Goal: Task Accomplishment & Management: Use online tool/utility

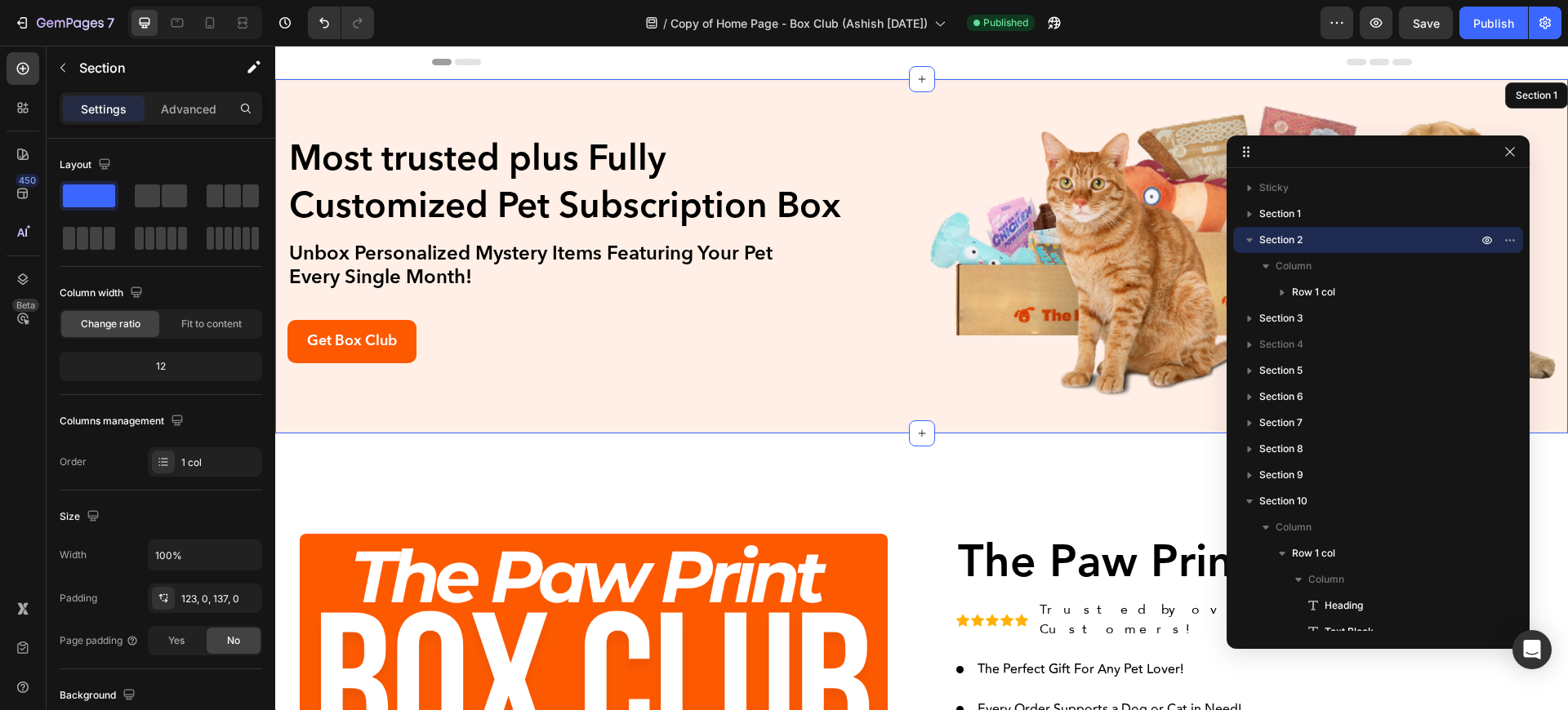
click at [440, 398] on div "Most trusted plus Fully Customized Pet Subscription Box Heading Unbox Personali…" at bounding box center [921, 256] width 1293 height 308
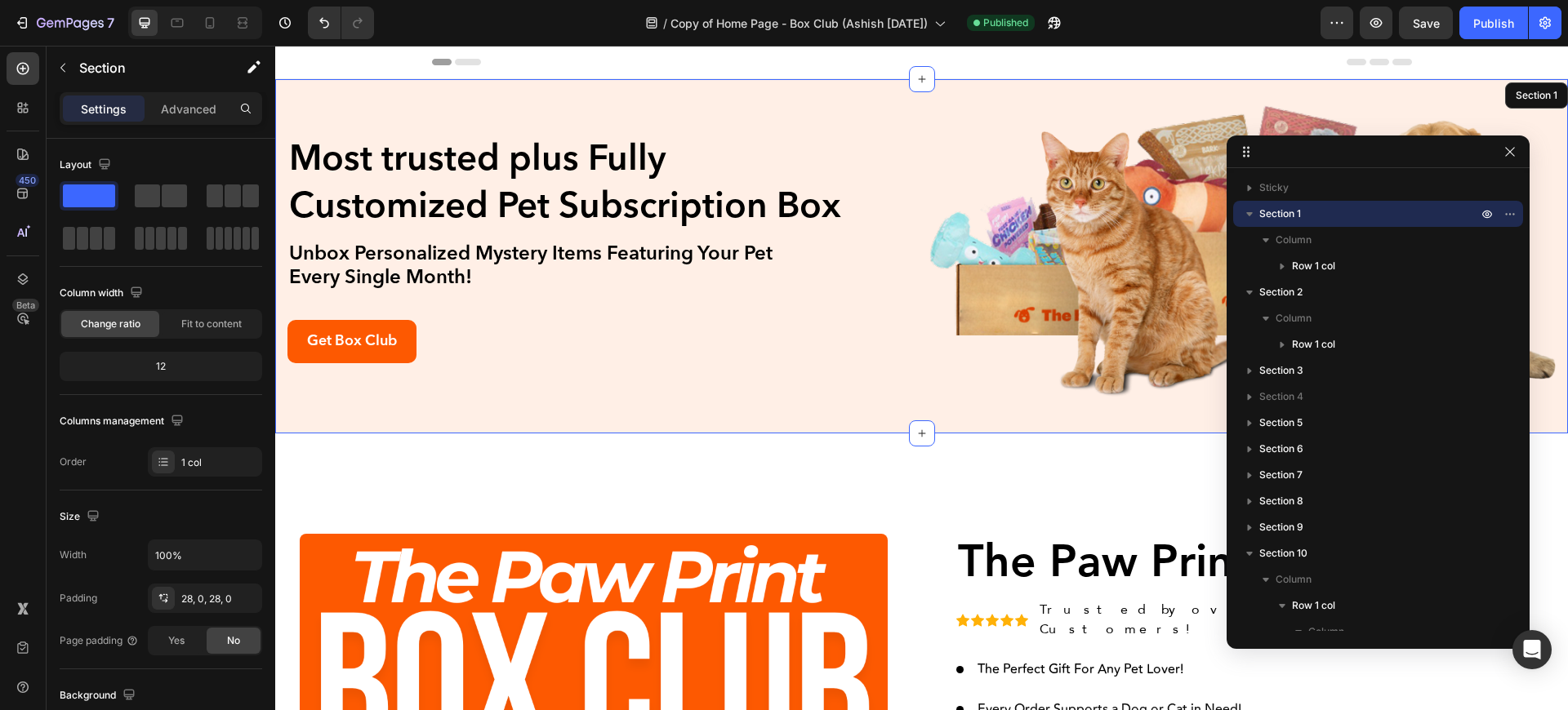
scroll to position [378, 0]
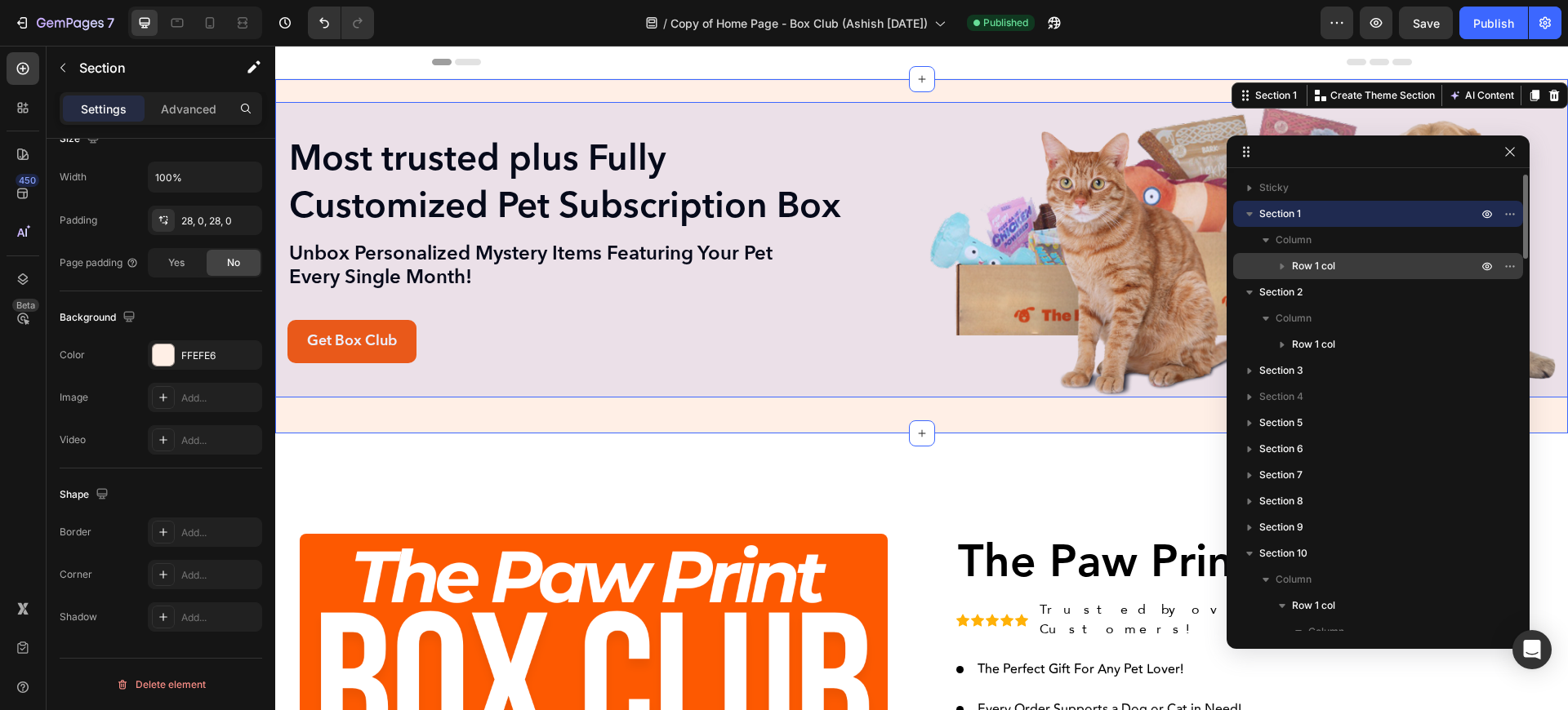
click at [1287, 260] on icon "button" at bounding box center [1282, 266] width 16 height 16
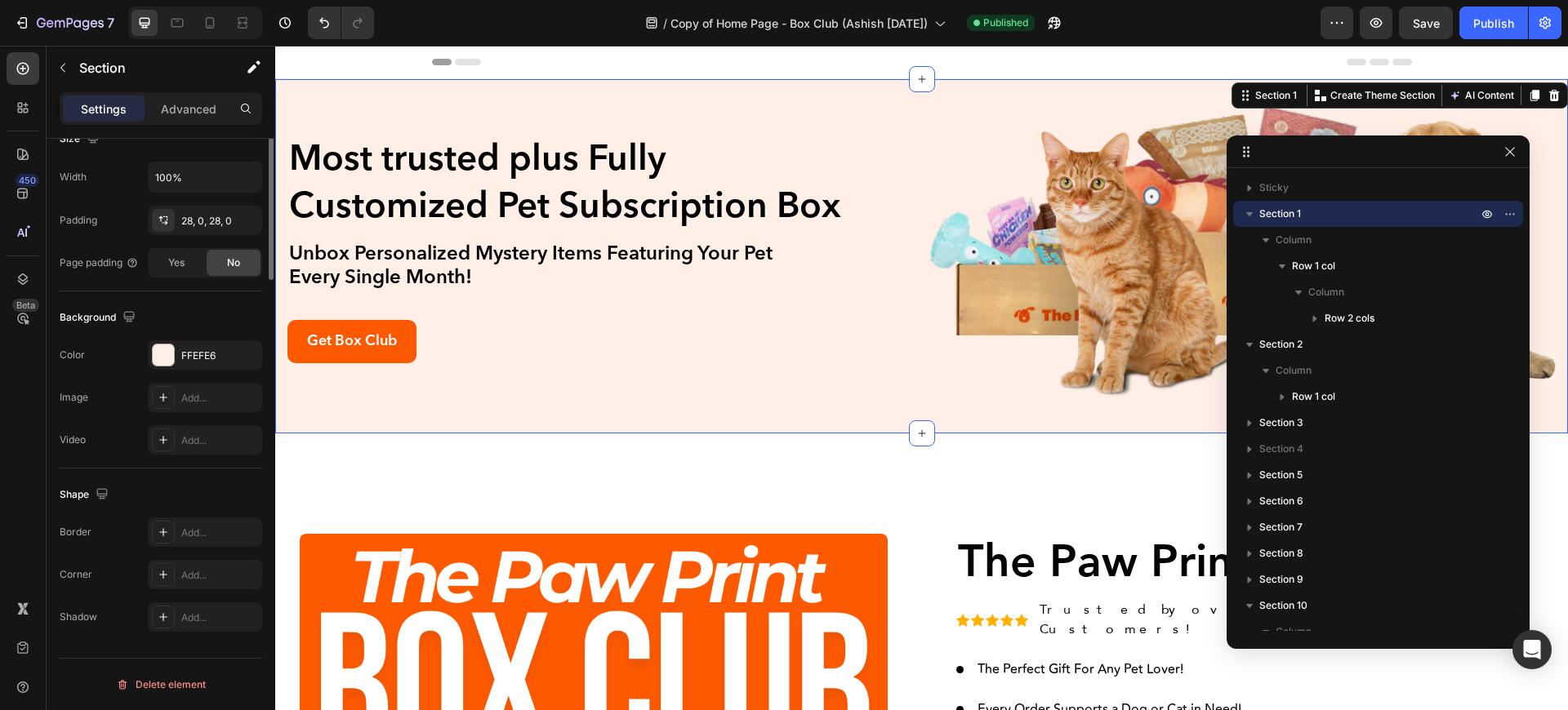
scroll to position [0, 0]
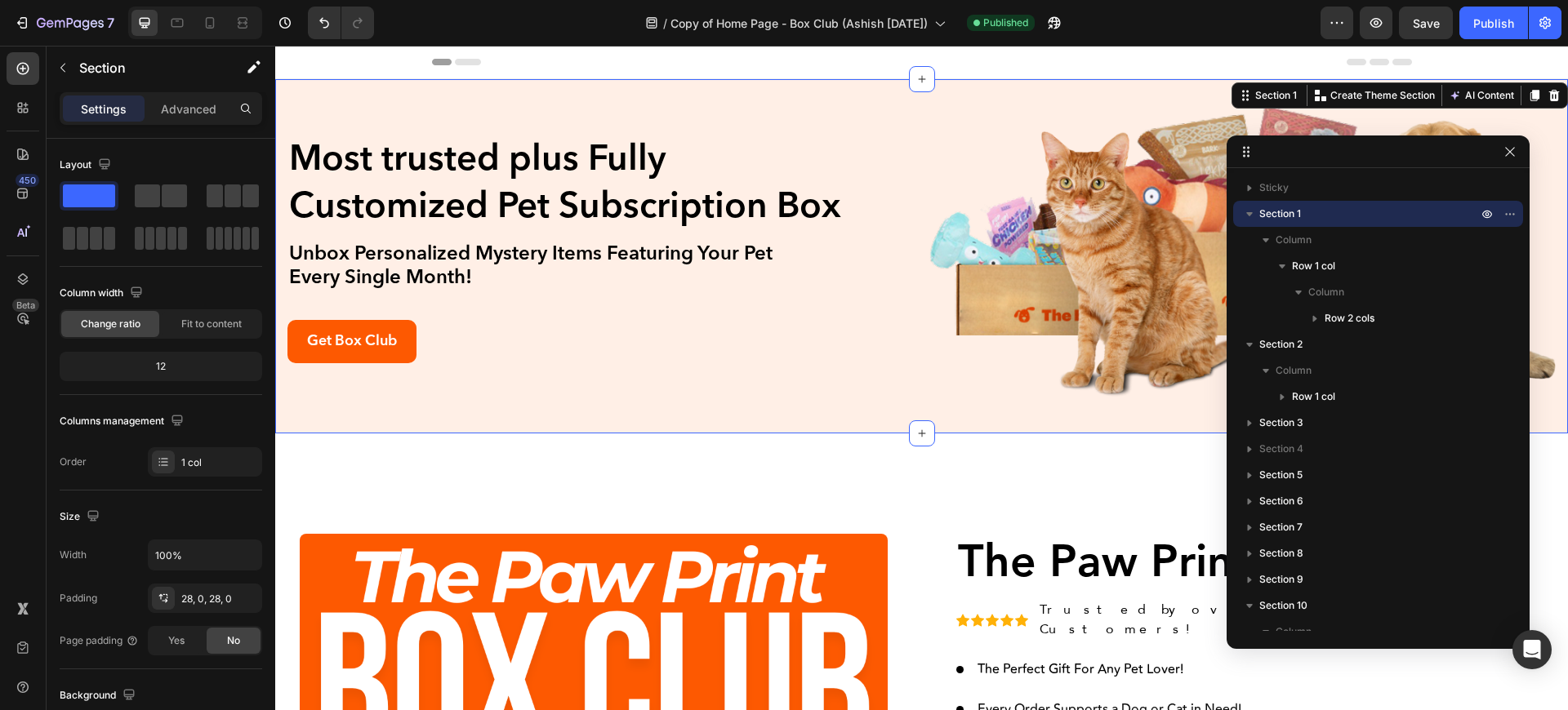
click at [116, 113] on p "Settings" at bounding box center [104, 109] width 46 height 17
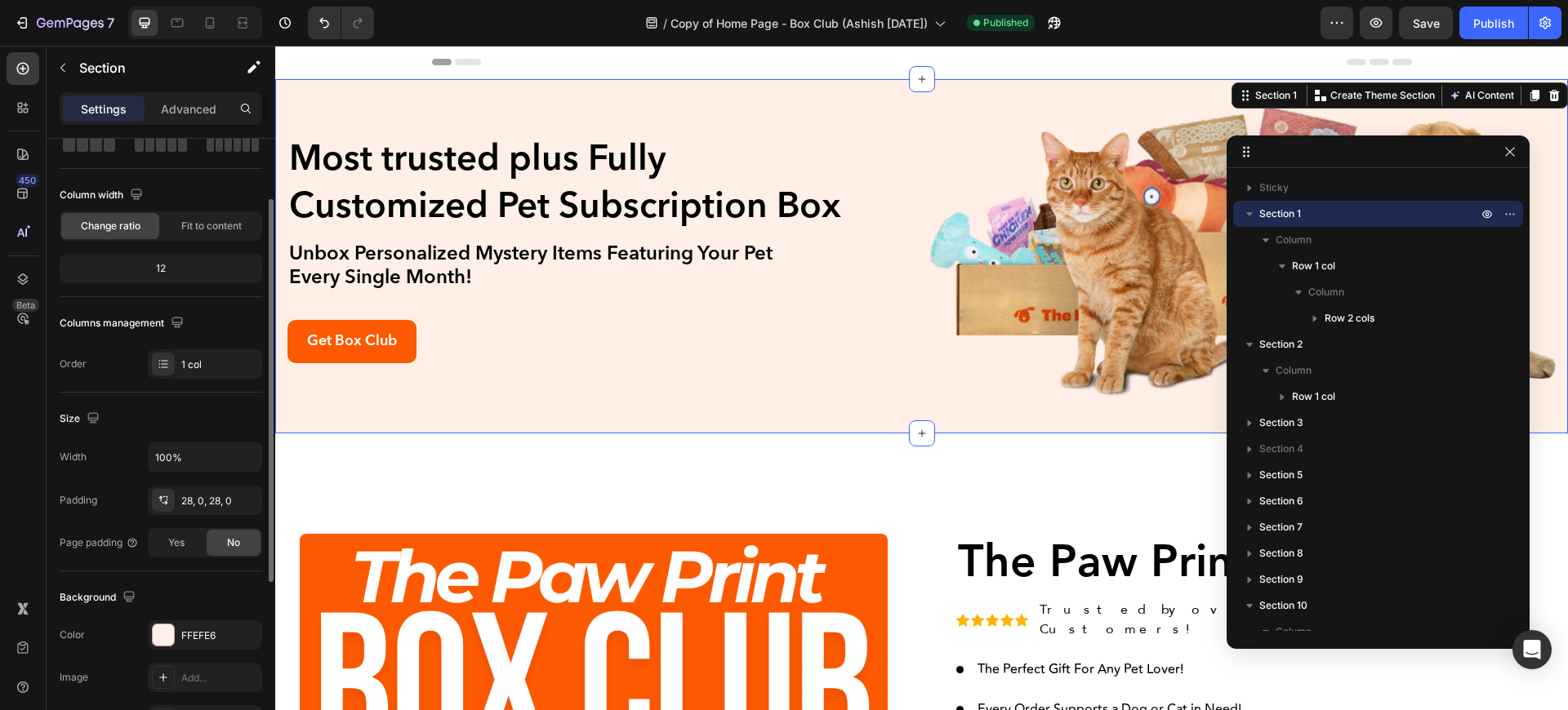
scroll to position [196, 0]
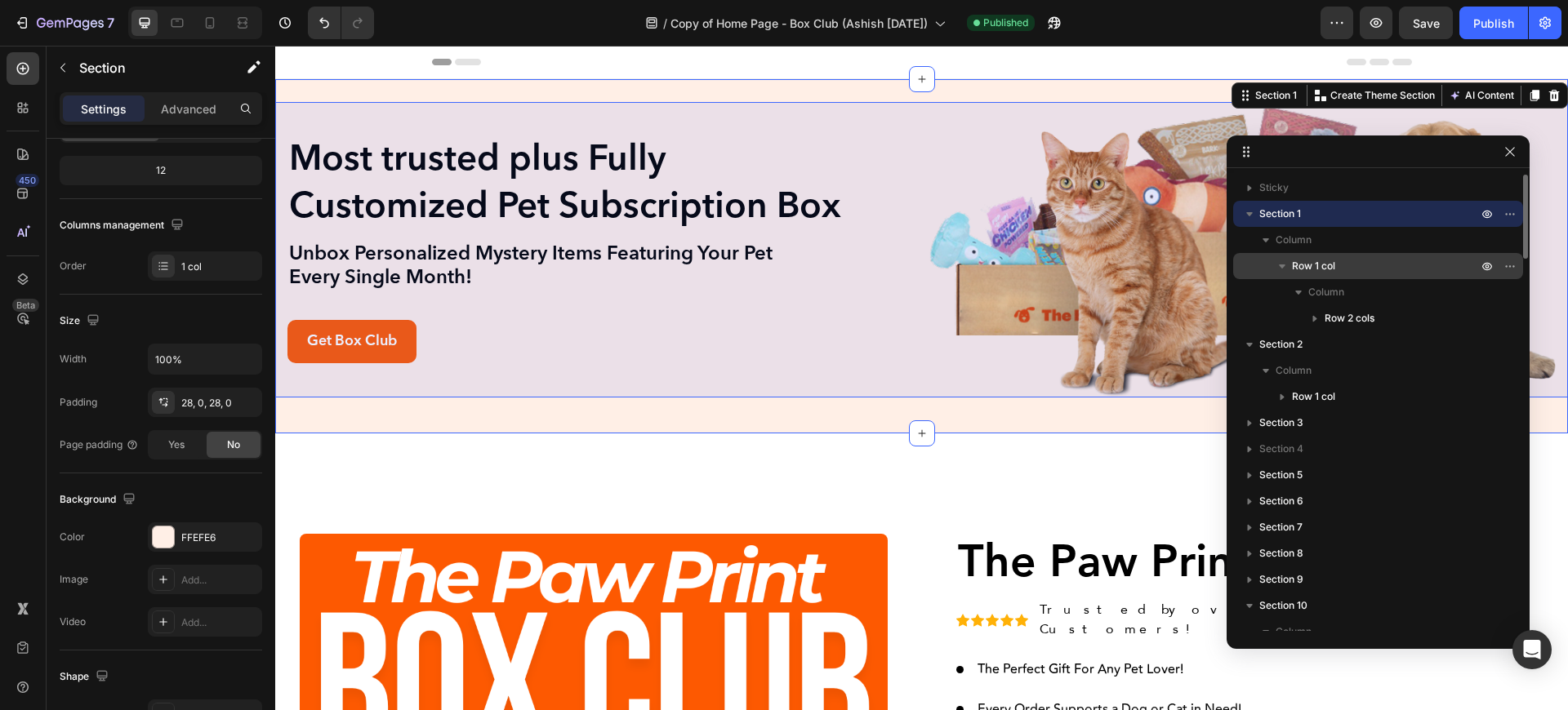
click at [1329, 273] on span "Row 1 col" at bounding box center [1313, 266] width 43 height 16
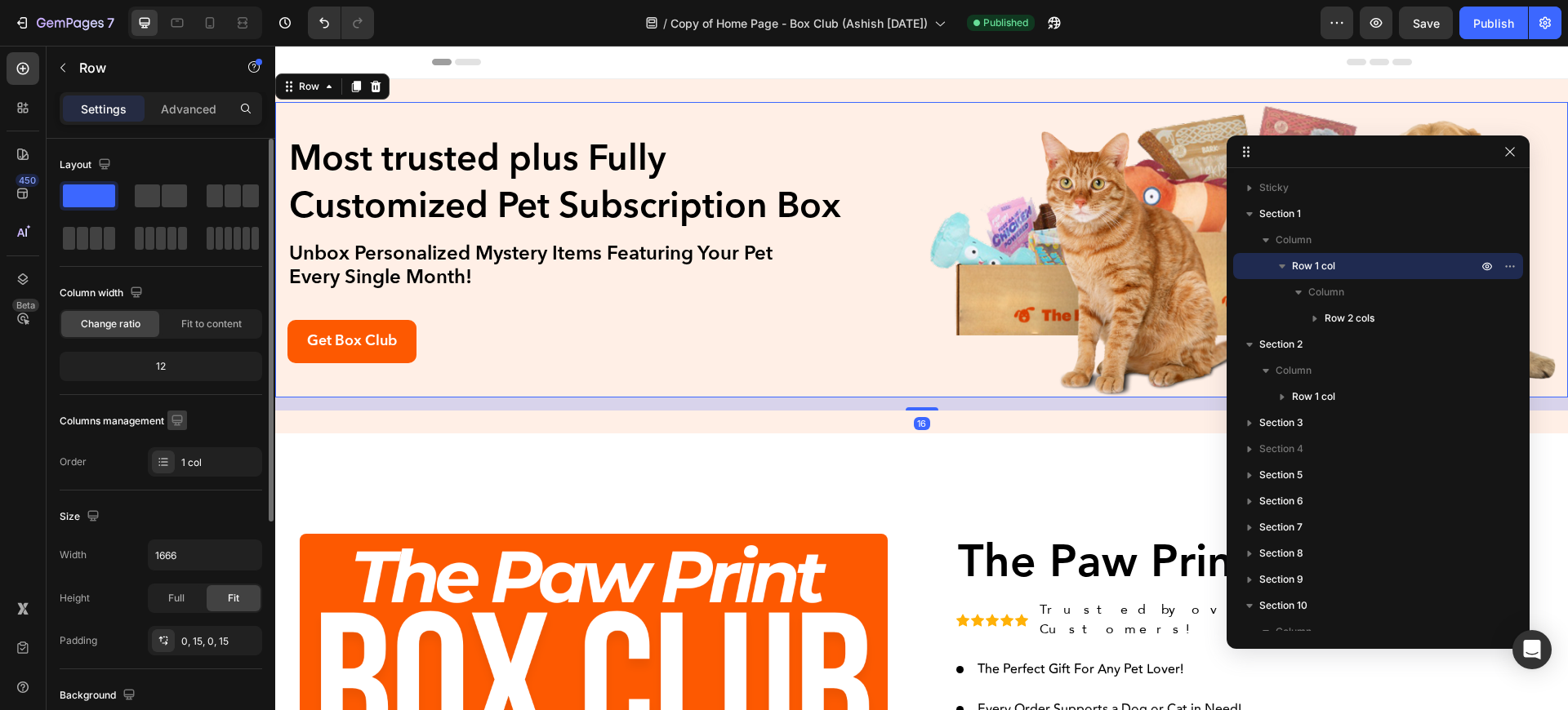
scroll to position [98, 0]
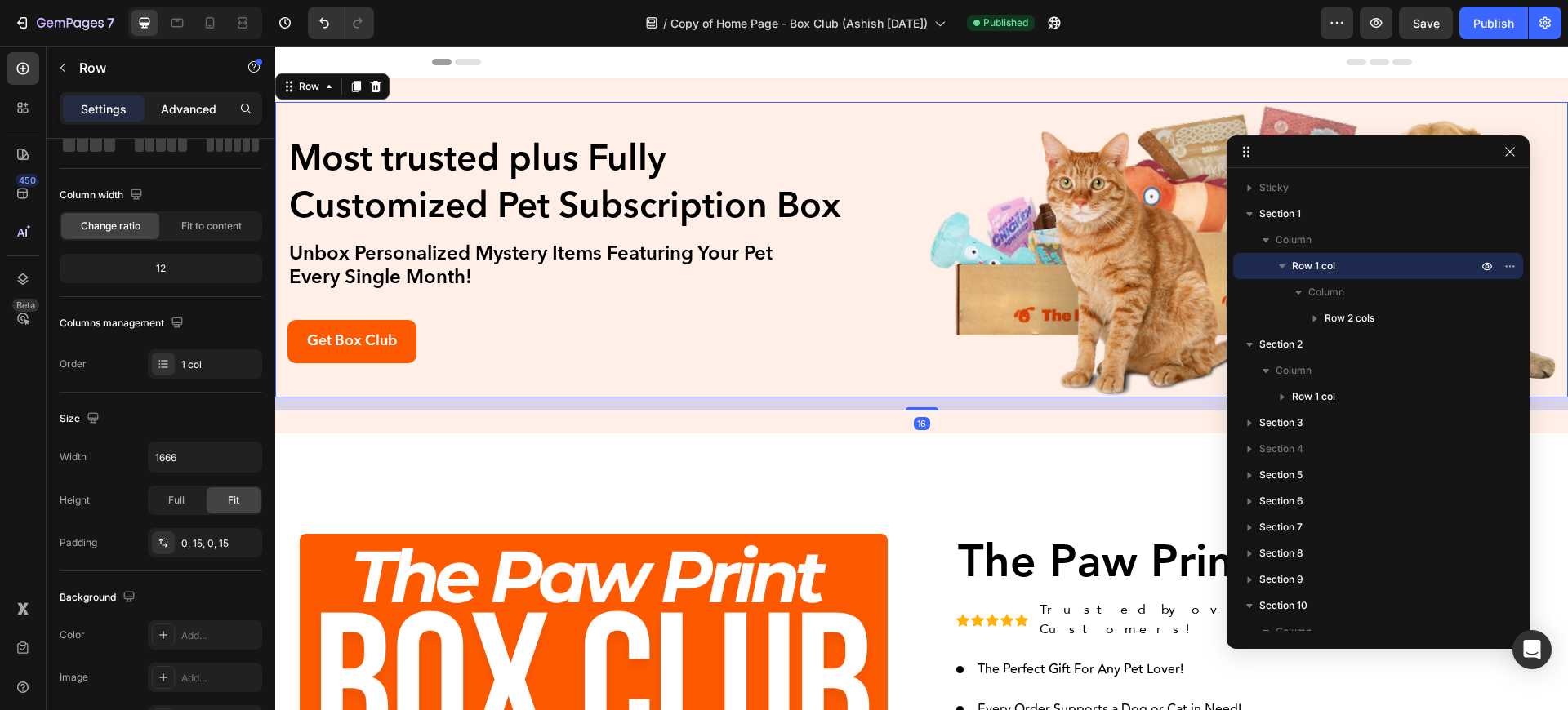
click at [197, 117] on p "Advanced" at bounding box center [188, 109] width 56 height 17
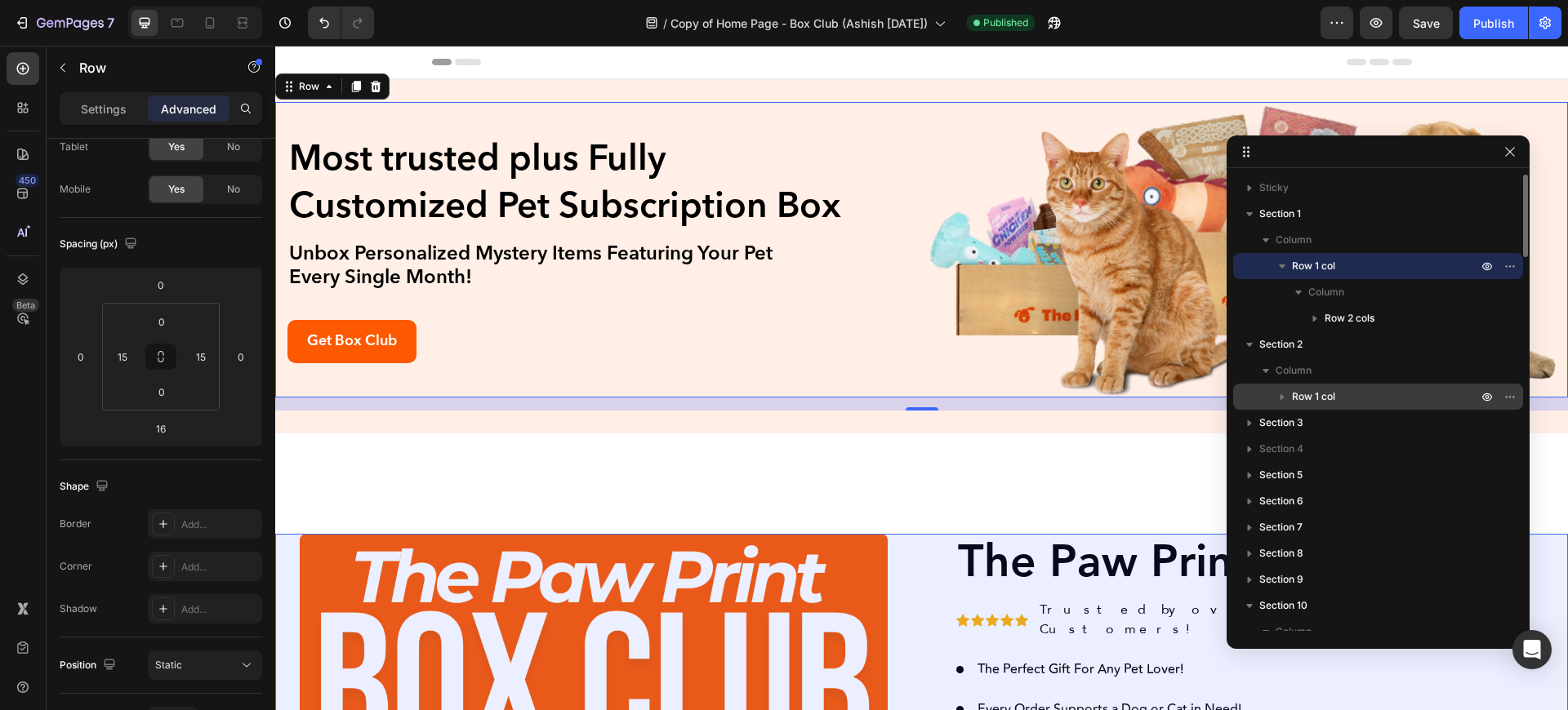
click at [1343, 391] on p "Row 1 col" at bounding box center [1386, 397] width 189 height 16
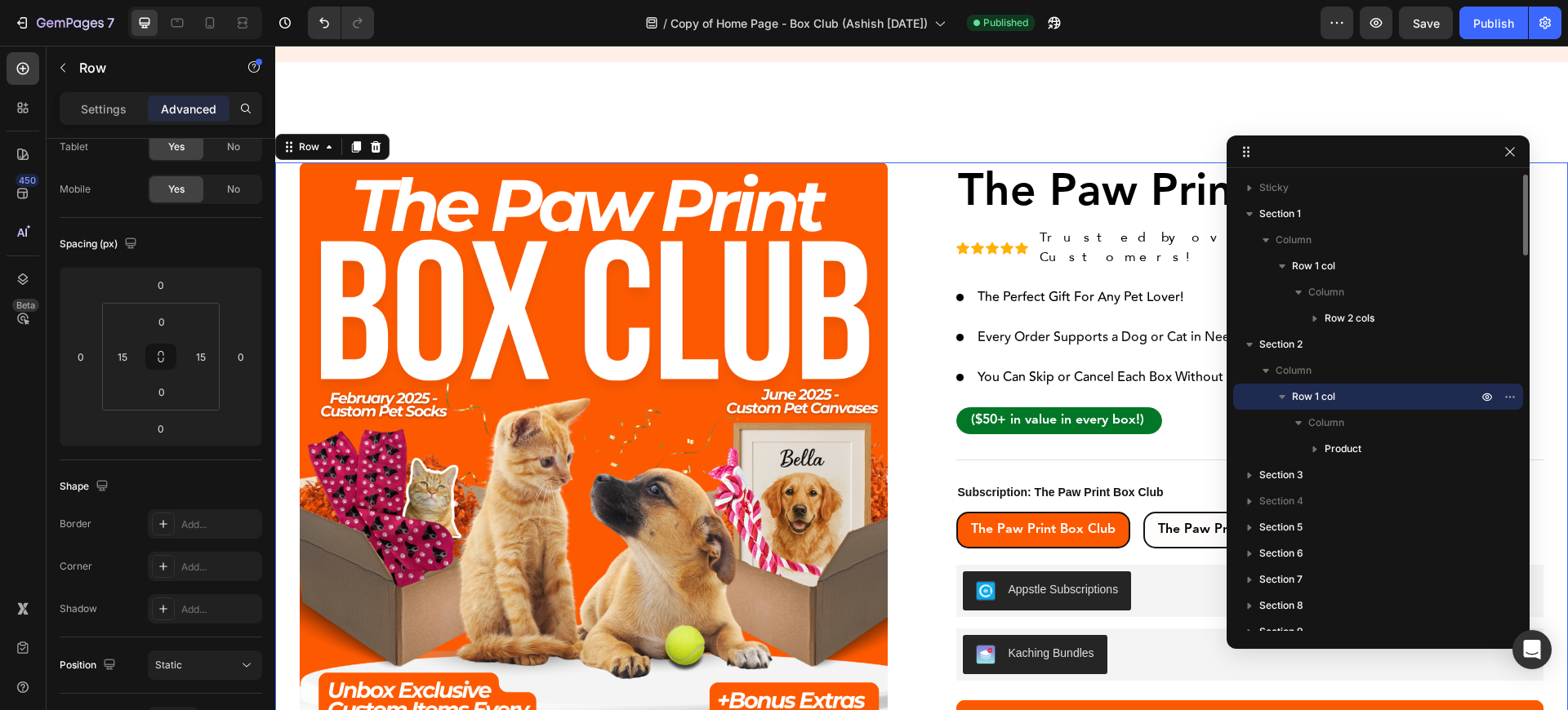
scroll to position [428, 0]
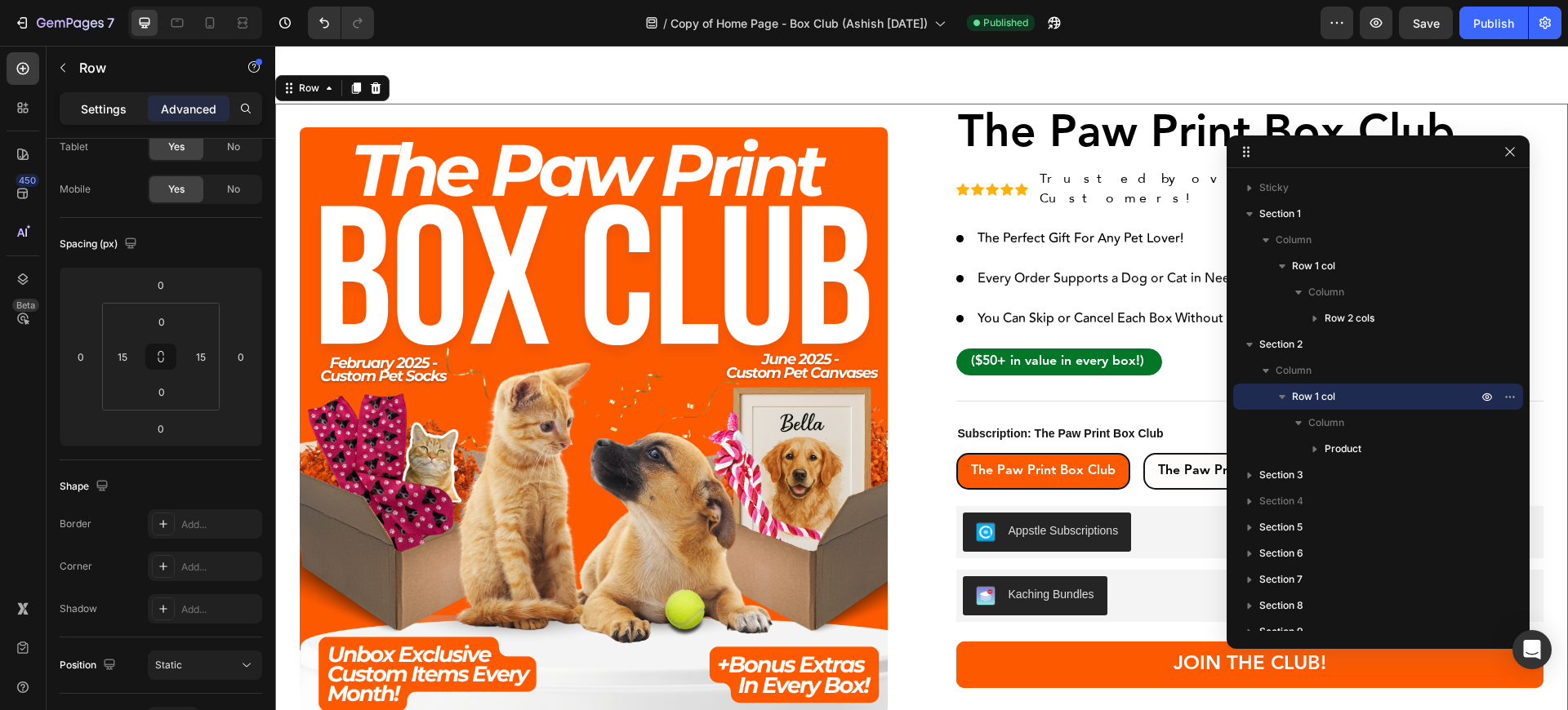
click at [103, 112] on p "Settings" at bounding box center [104, 109] width 46 height 17
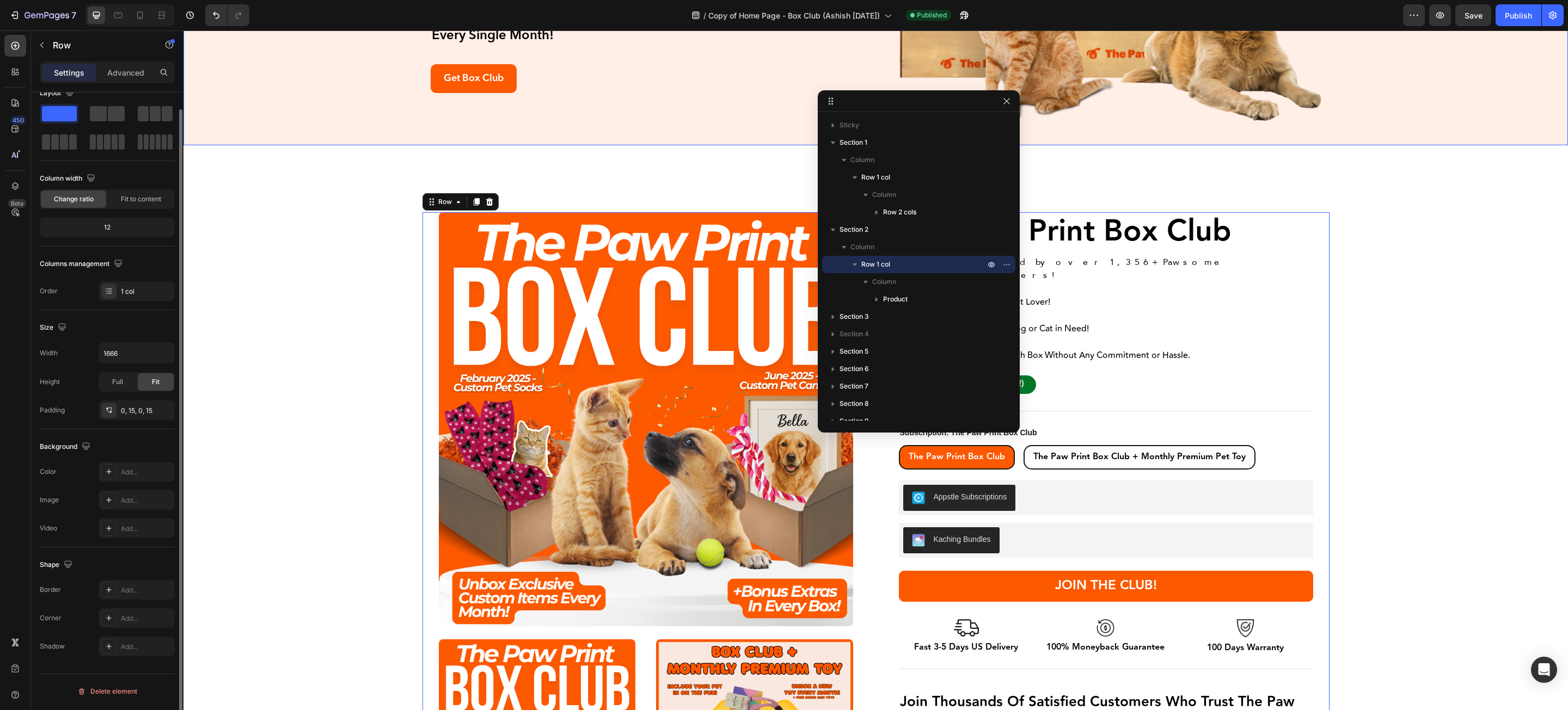
scroll to position [153, 0]
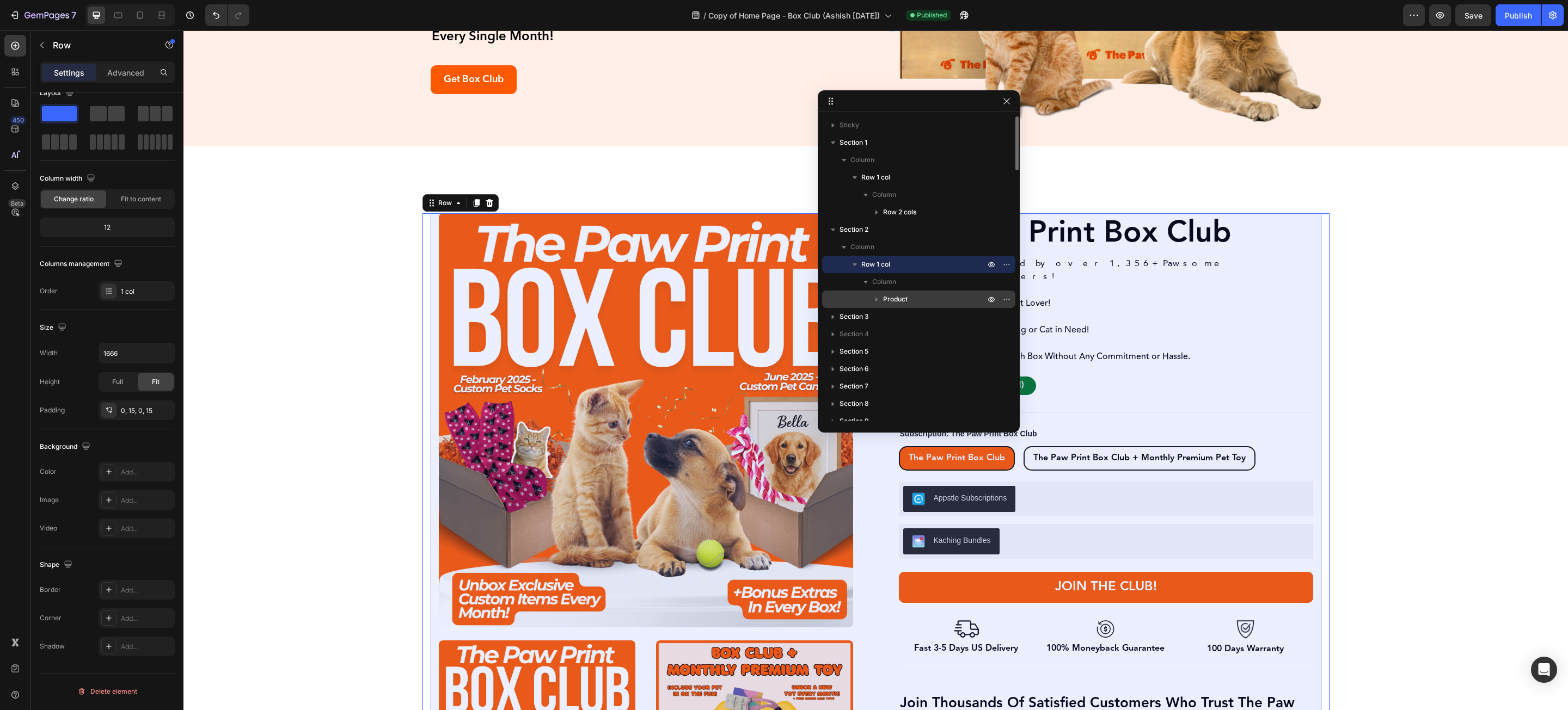
click at [917, 296] on p "Product" at bounding box center [935, 299] width 104 height 11
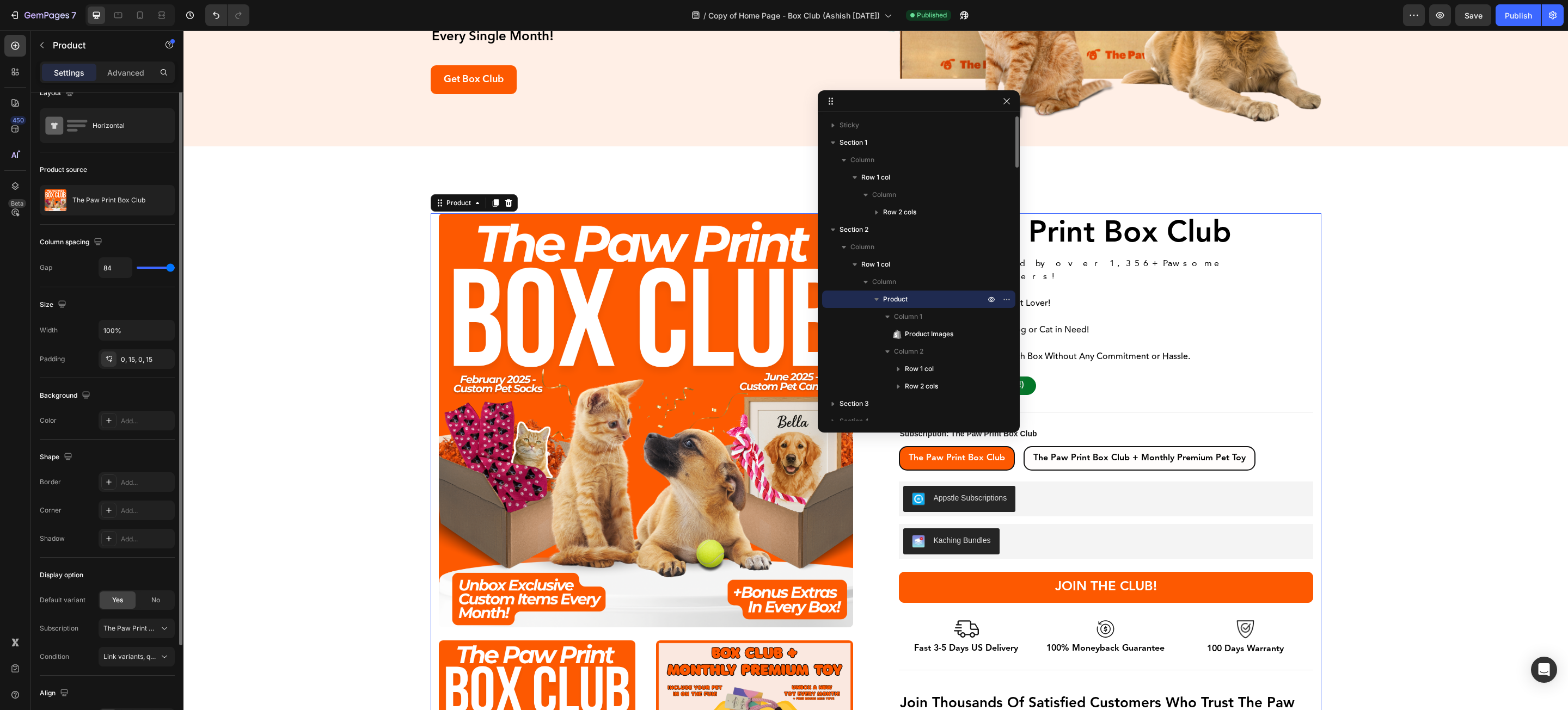
scroll to position [0, 0]
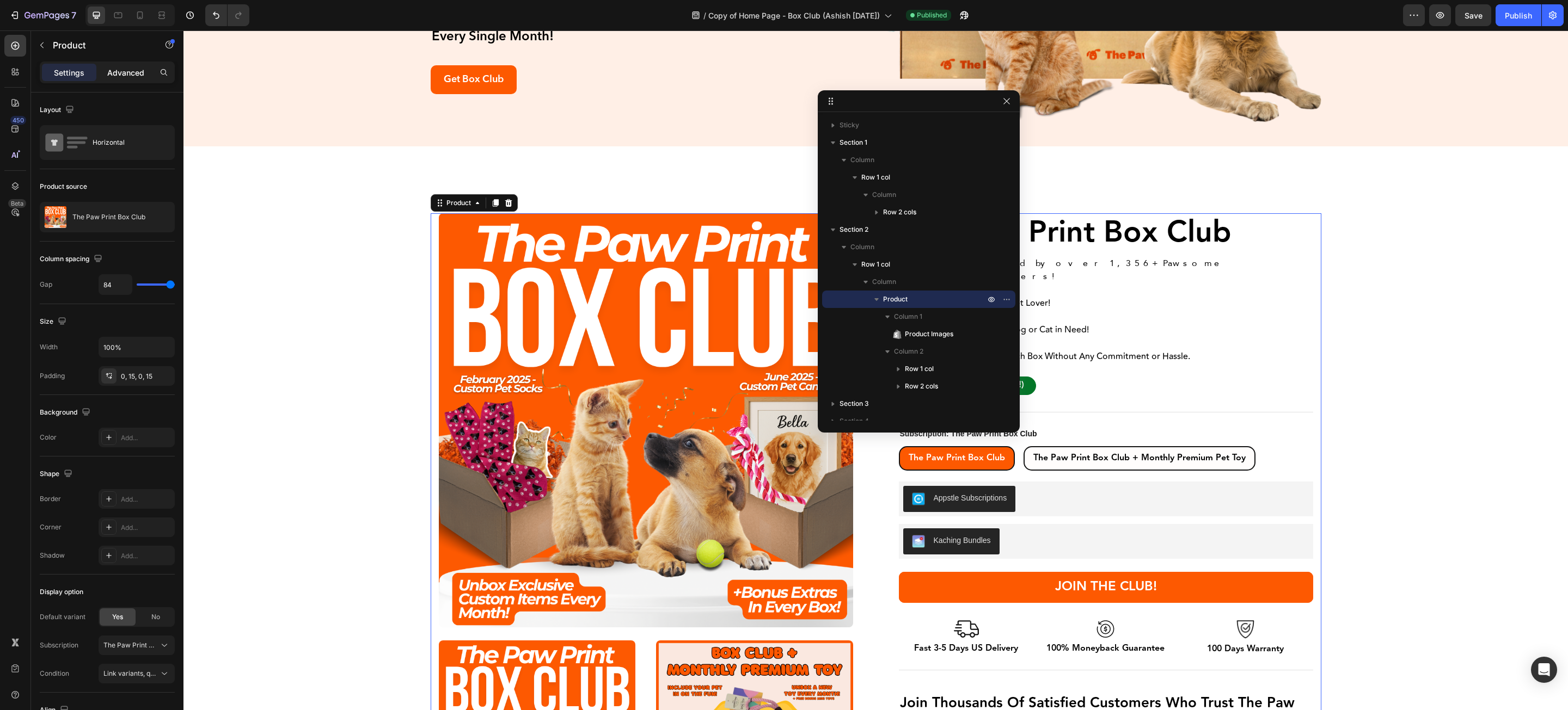
click at [117, 65] on div "Advanced" at bounding box center [125, 72] width 54 height 18
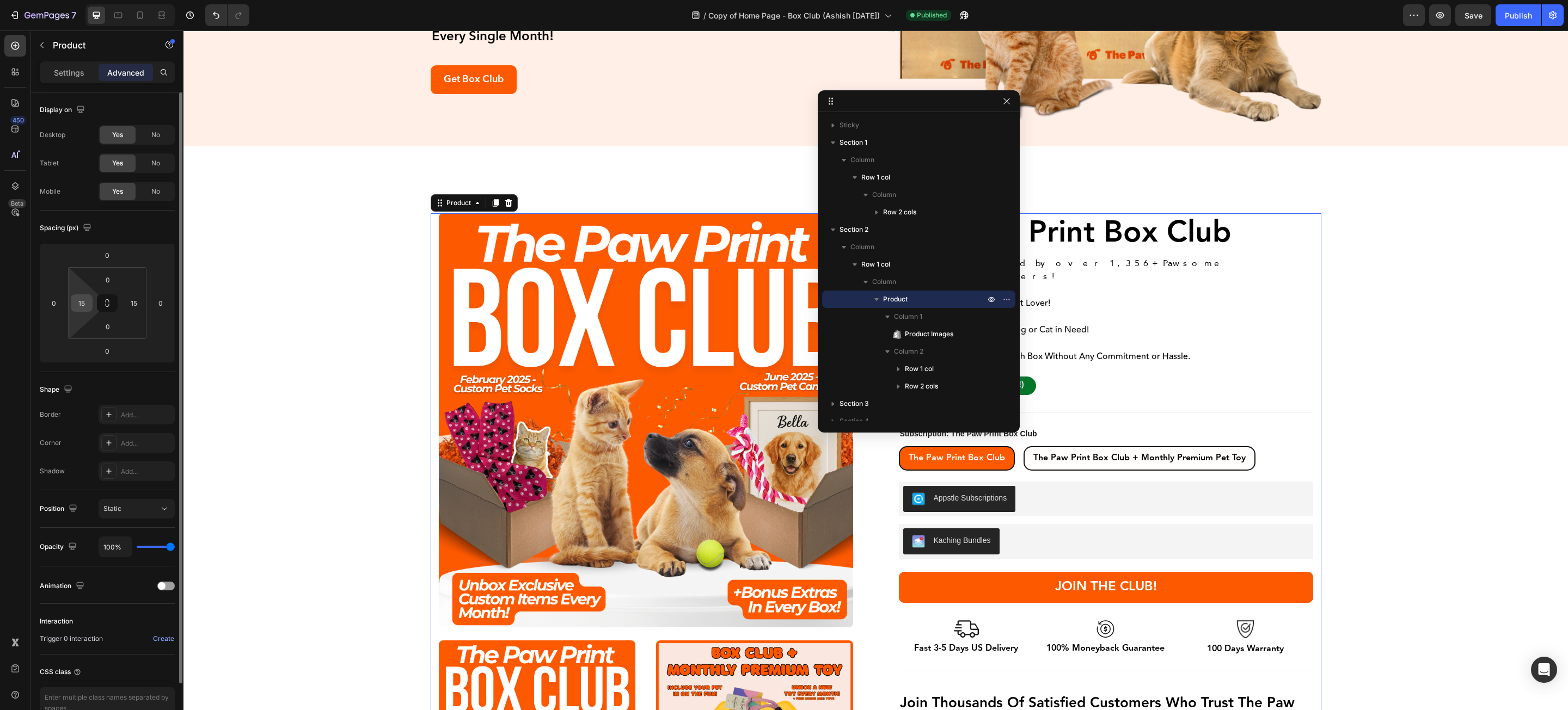
click at [84, 304] on input "15" at bounding box center [82, 303] width 16 height 16
type input "0"
click at [136, 306] on input "15" at bounding box center [134, 303] width 16 height 16
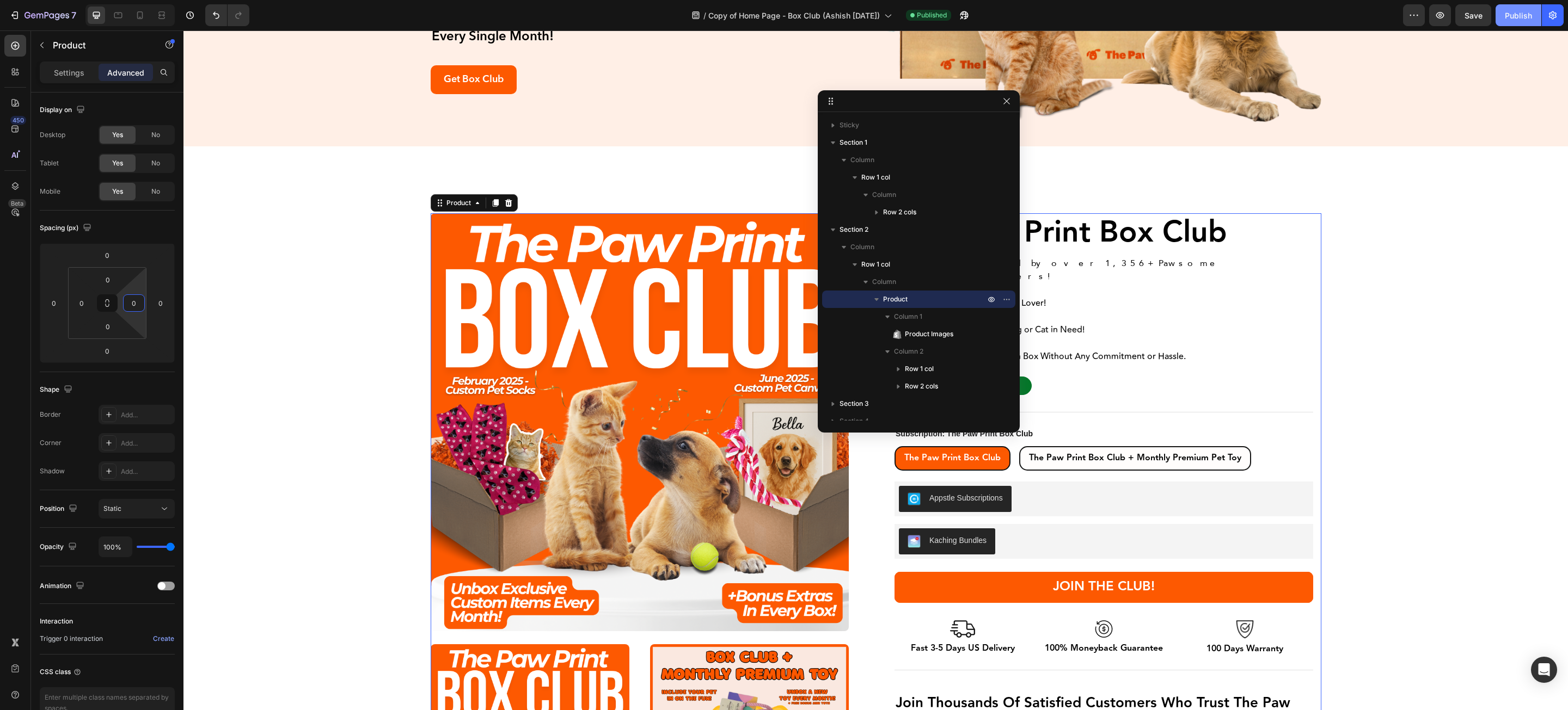
type input "0"
click at [1045, 19] on div "Publish" at bounding box center [1518, 15] width 27 height 12
